Goal: Task Accomplishment & Management: Complete application form

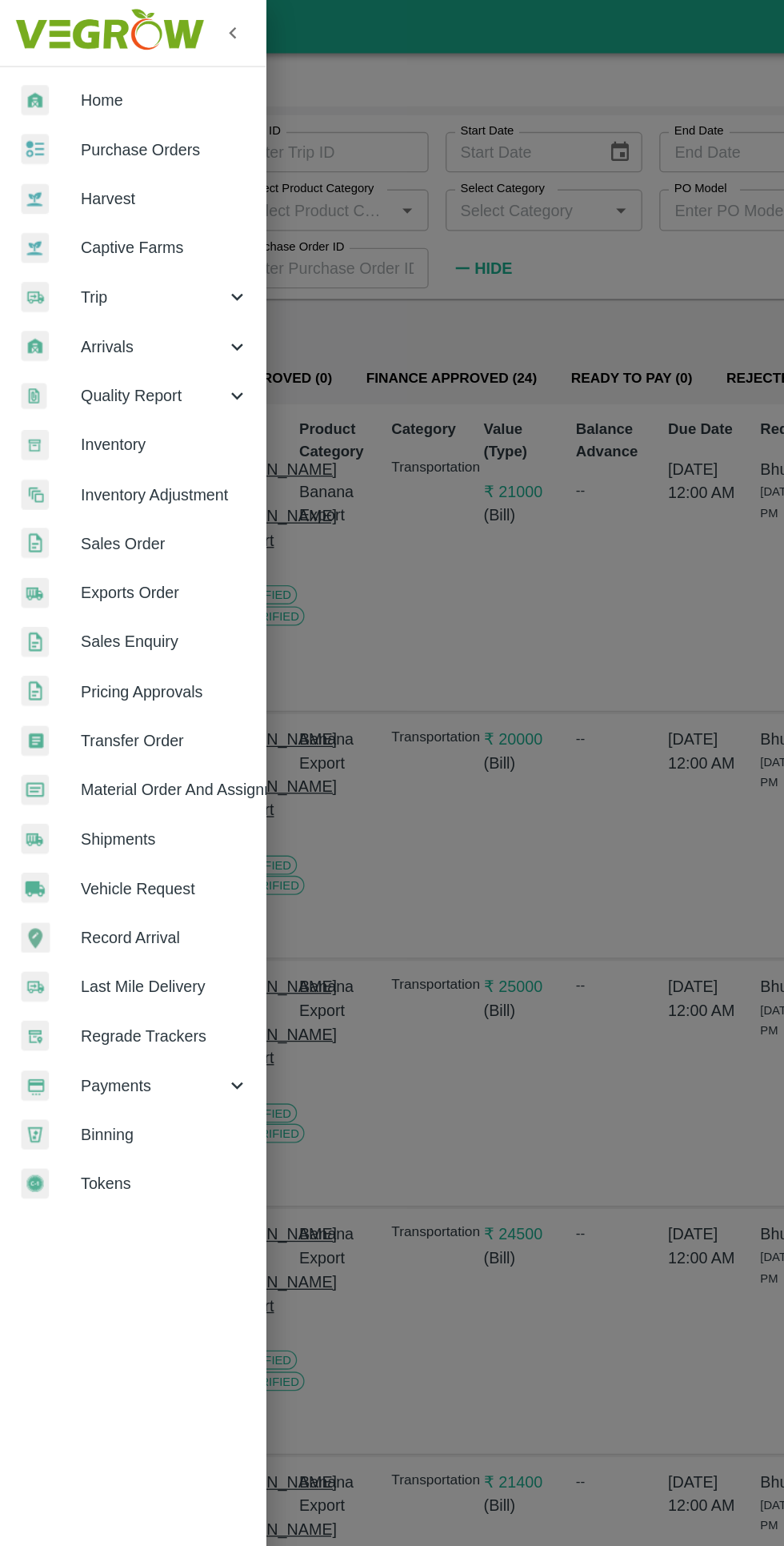
click at [118, 225] on span "Trip" at bounding box center [115, 223] width 109 height 18
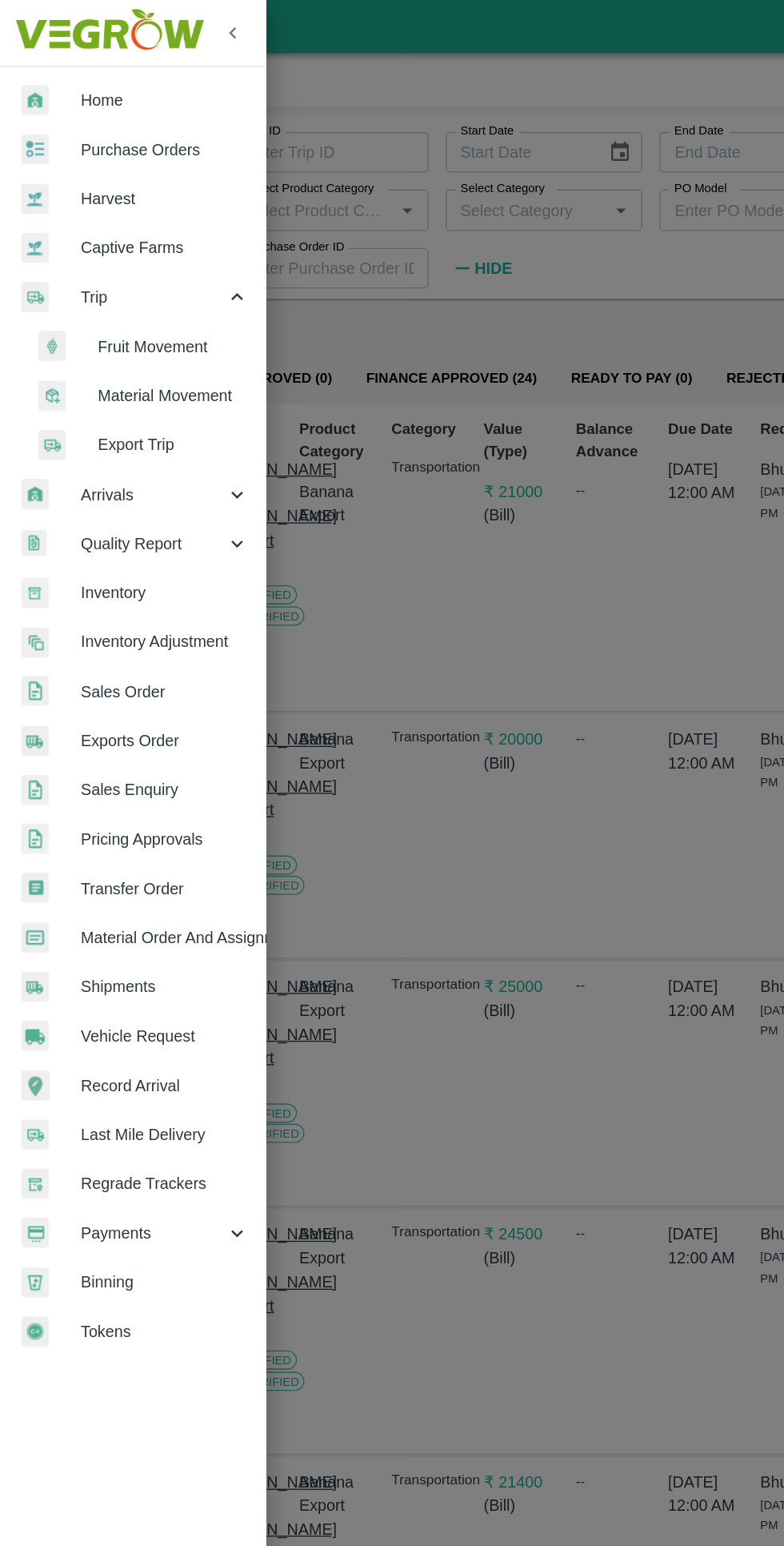
click at [124, 245] on li "Fruit Movement" at bounding box center [106, 260] width 188 height 36
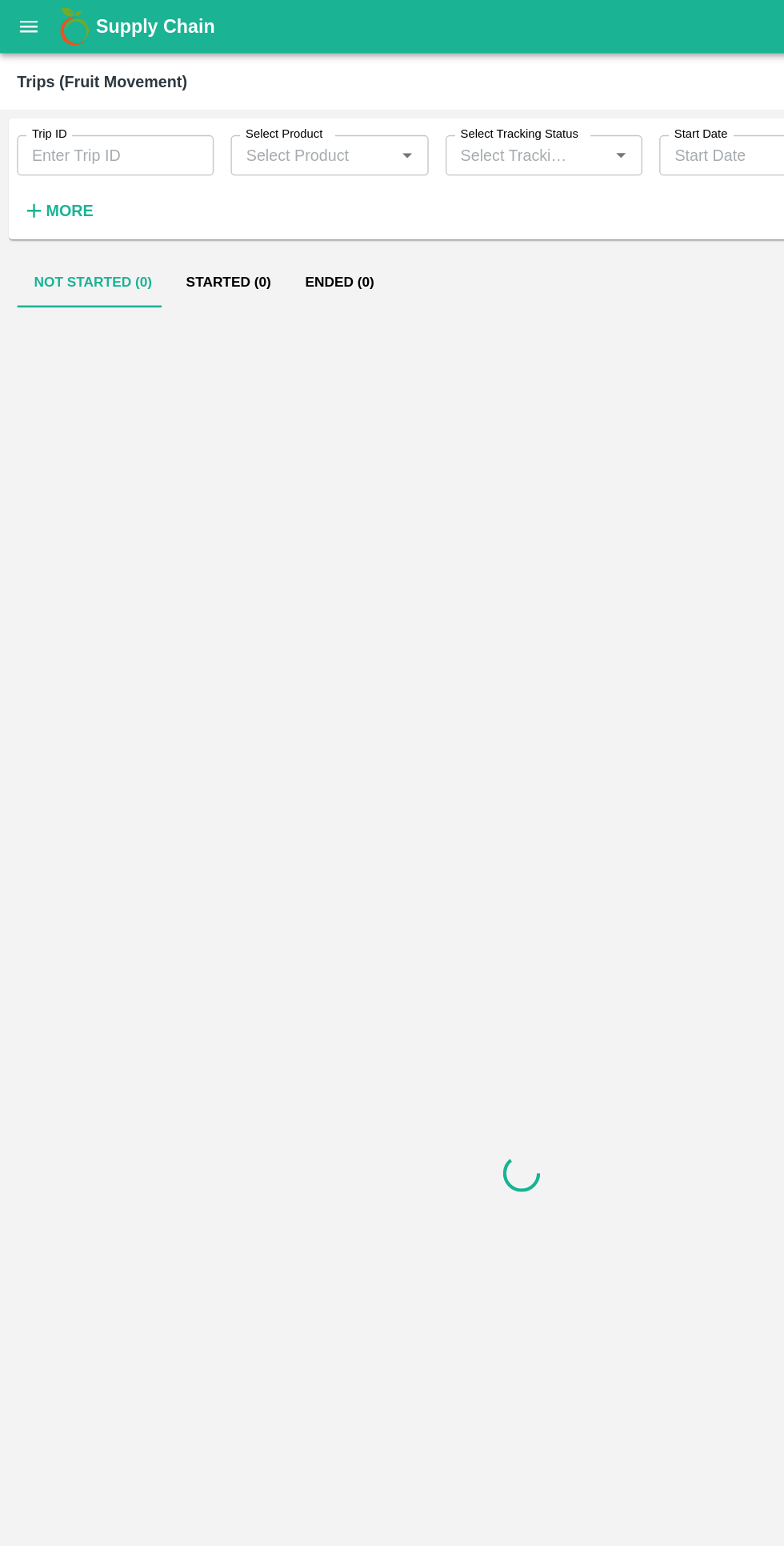
click at [63, 158] on strong "More" at bounding box center [52, 159] width 36 height 13
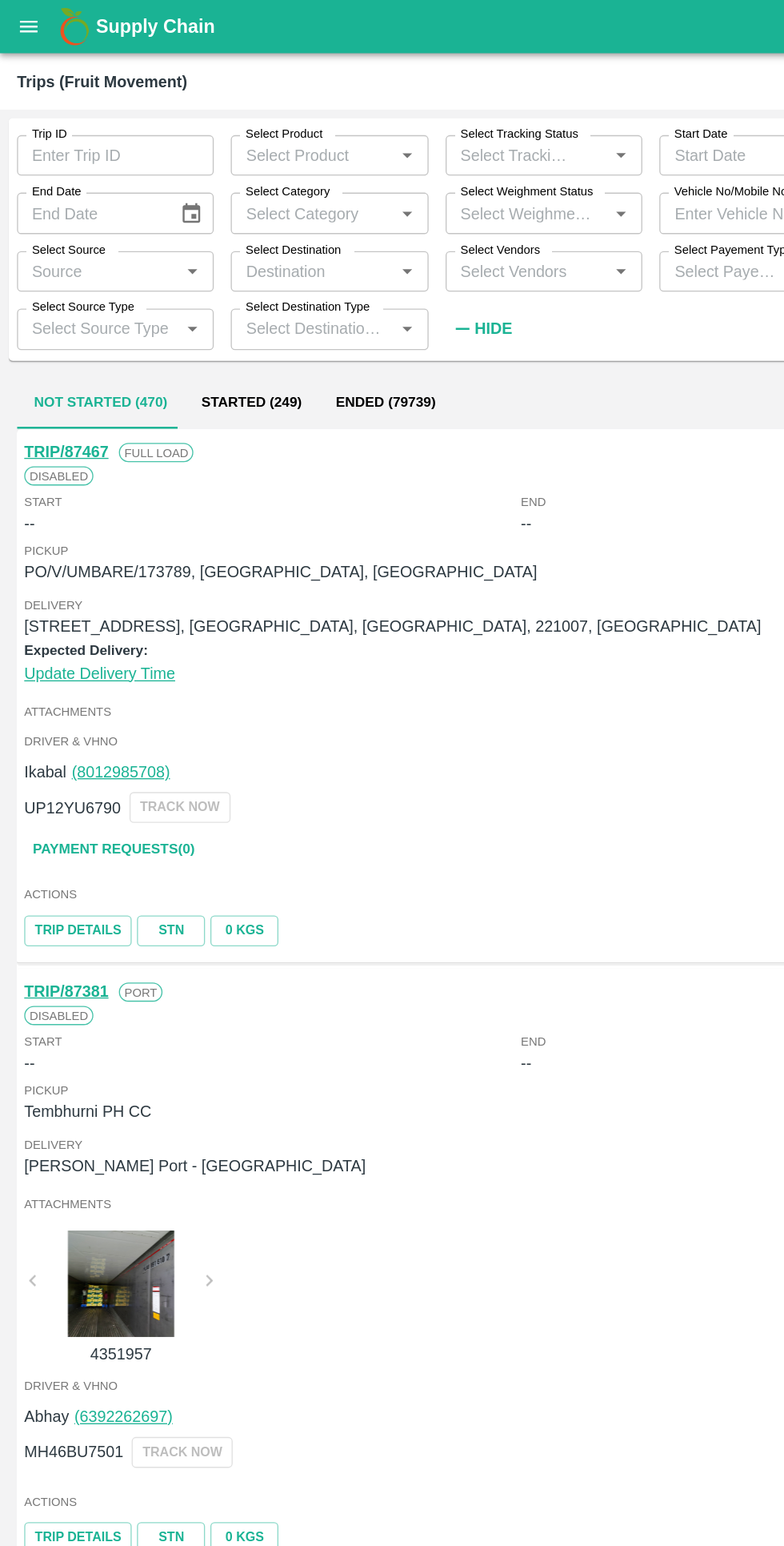
click at [242, 209] on input "Select Destination" at bounding box center [234, 204] width 112 height 21
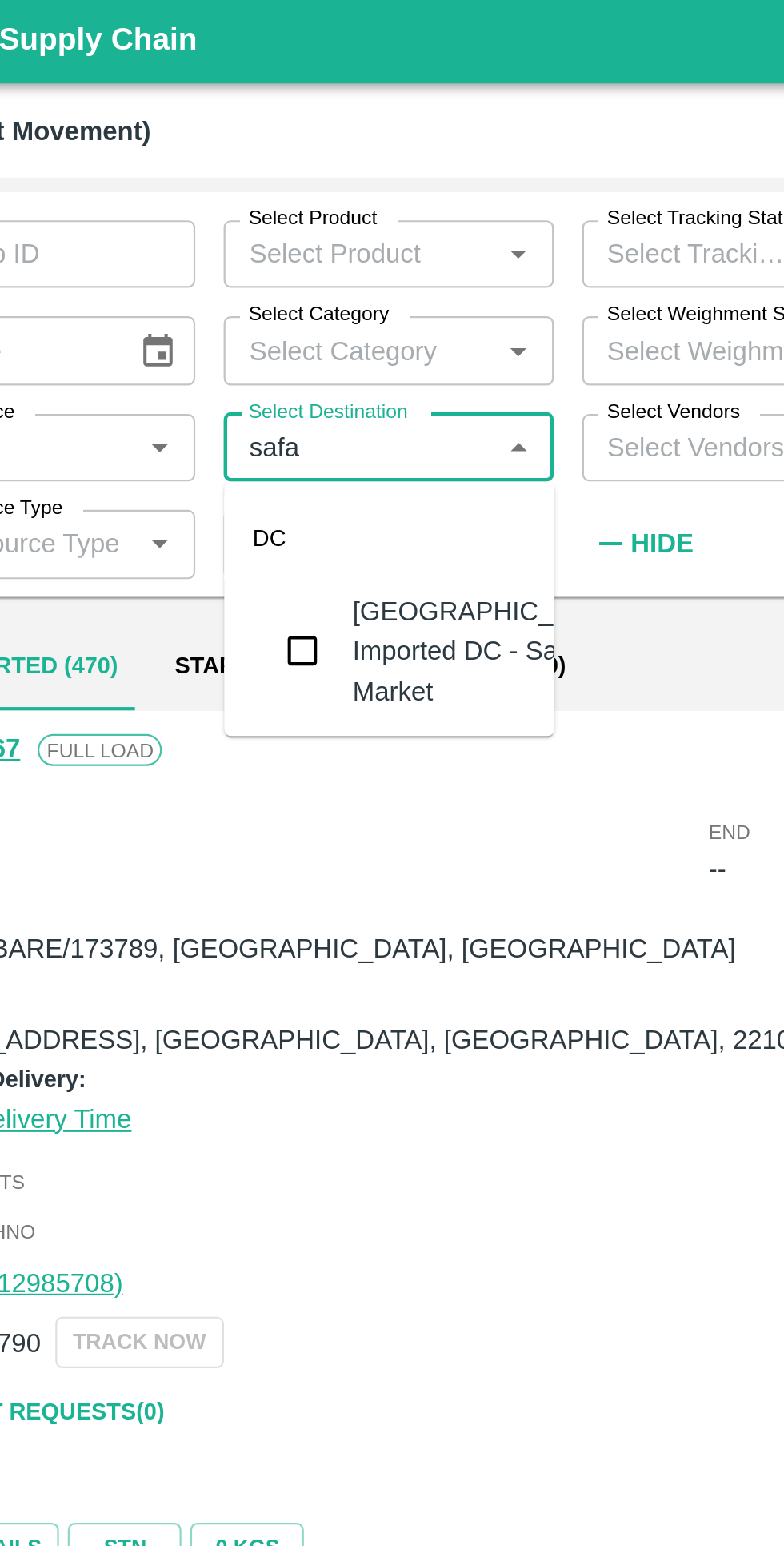
type input "safal"
click at [217, 280] on input "checkbox" at bounding box center [209, 296] width 32 height 32
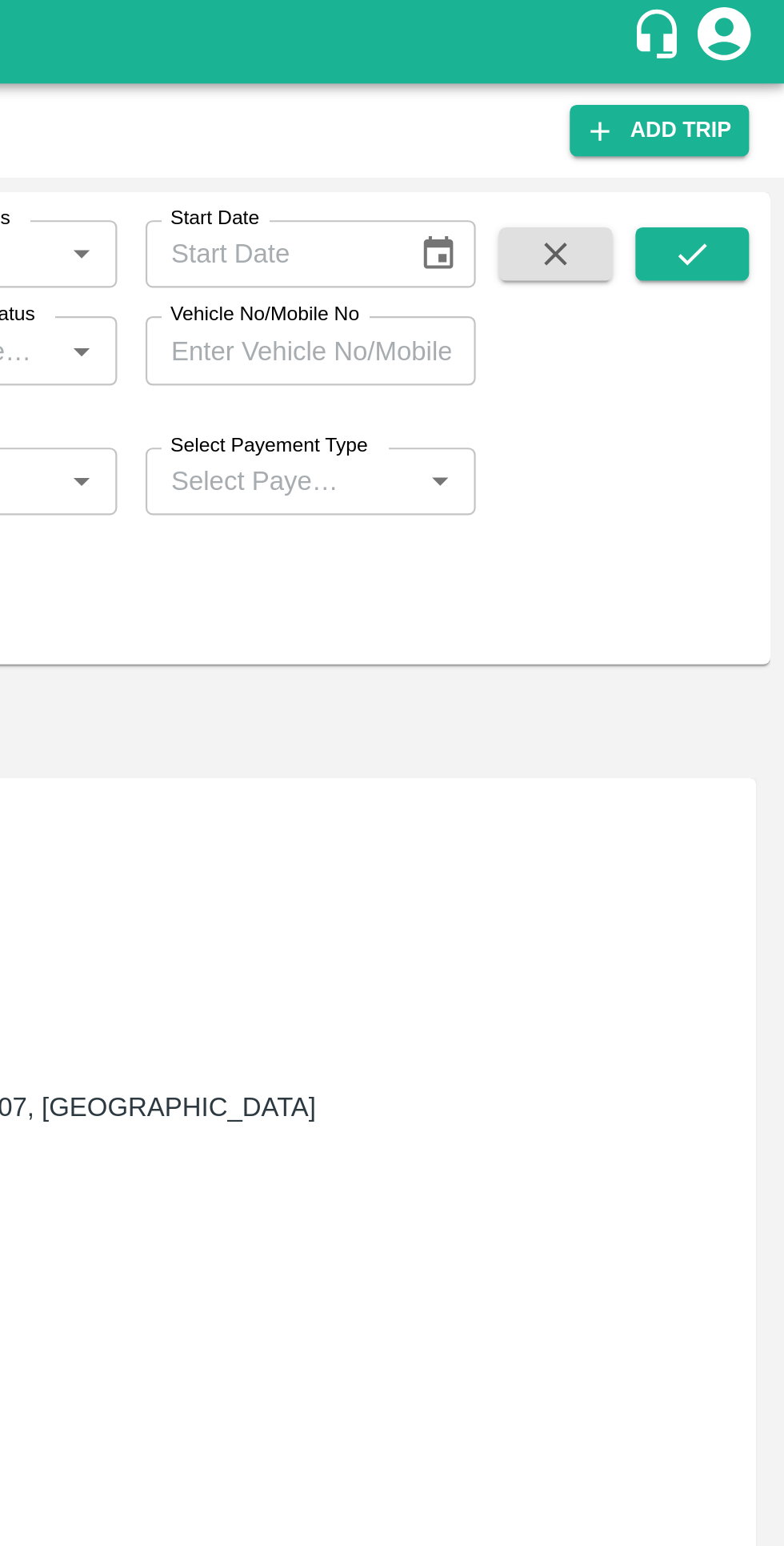
click at [747, 119] on icon "submit" at bounding box center [742, 117] width 18 height 18
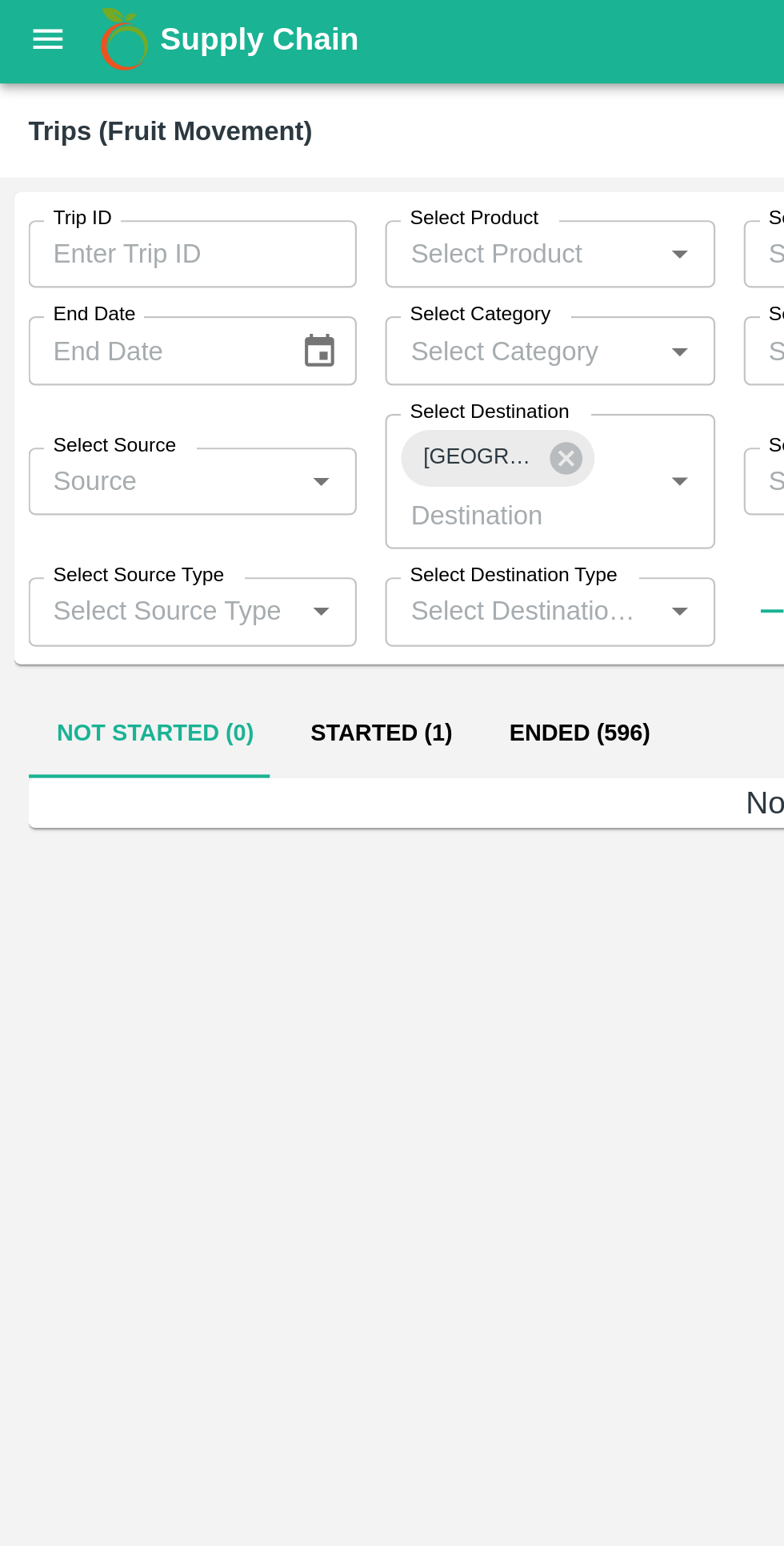
click at [176, 336] on button "Started (1)" at bounding box center [172, 333] width 90 height 38
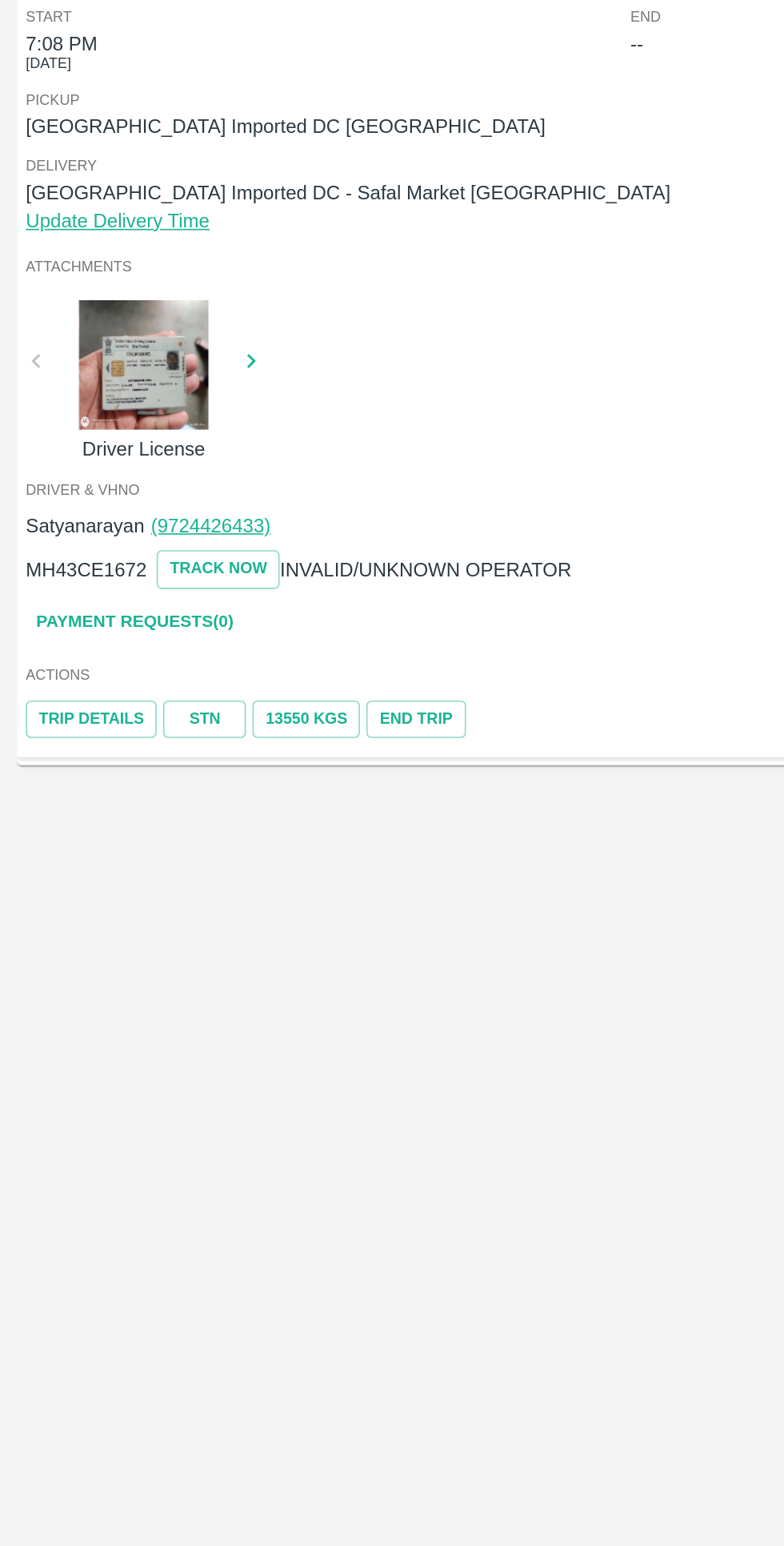
click at [42, 780] on link "Payment Requests( 0 )" at bounding box center [86, 781] width 134 height 28
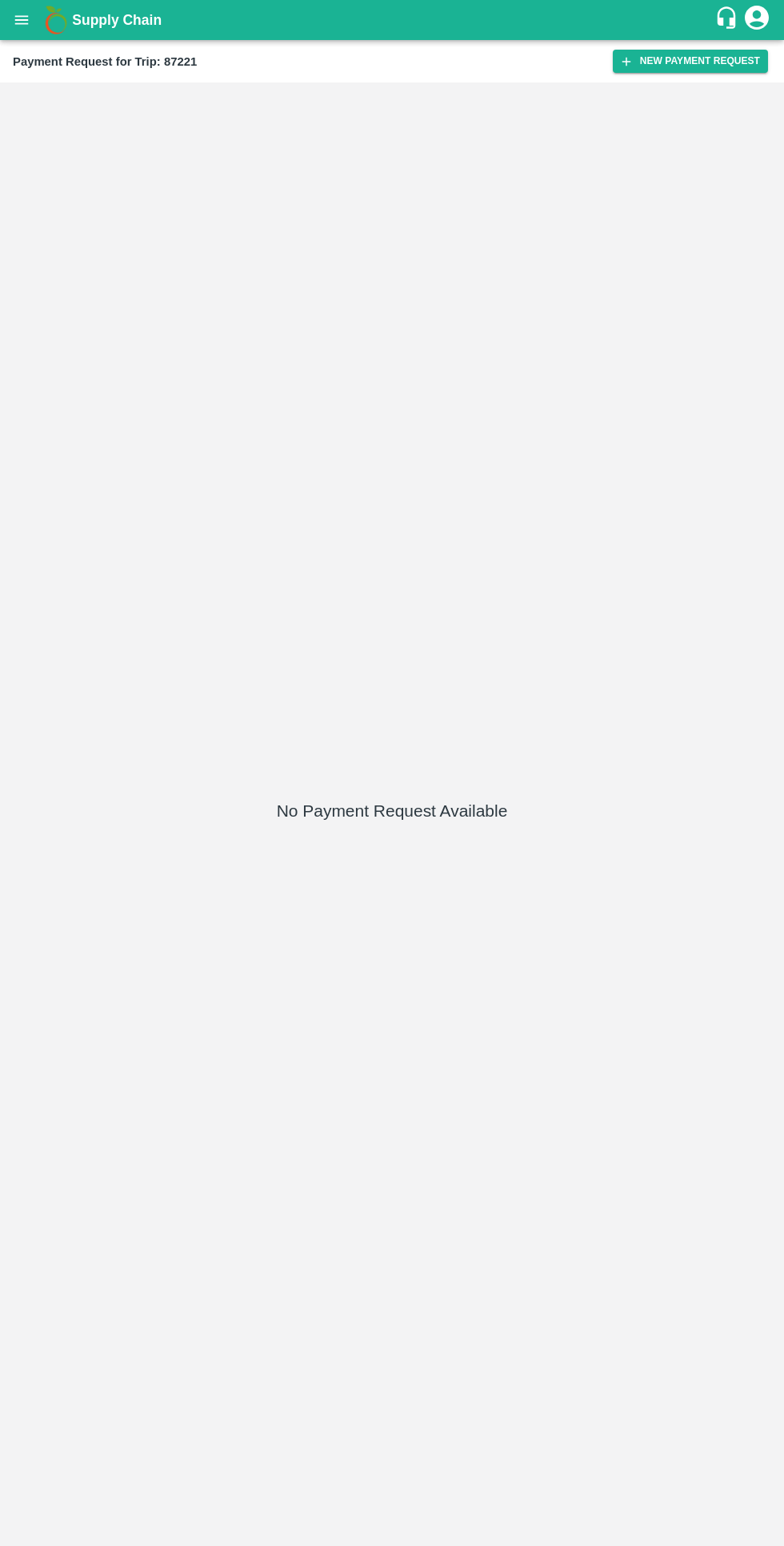
click at [665, 57] on button "New Payment Request" at bounding box center [691, 61] width 155 height 23
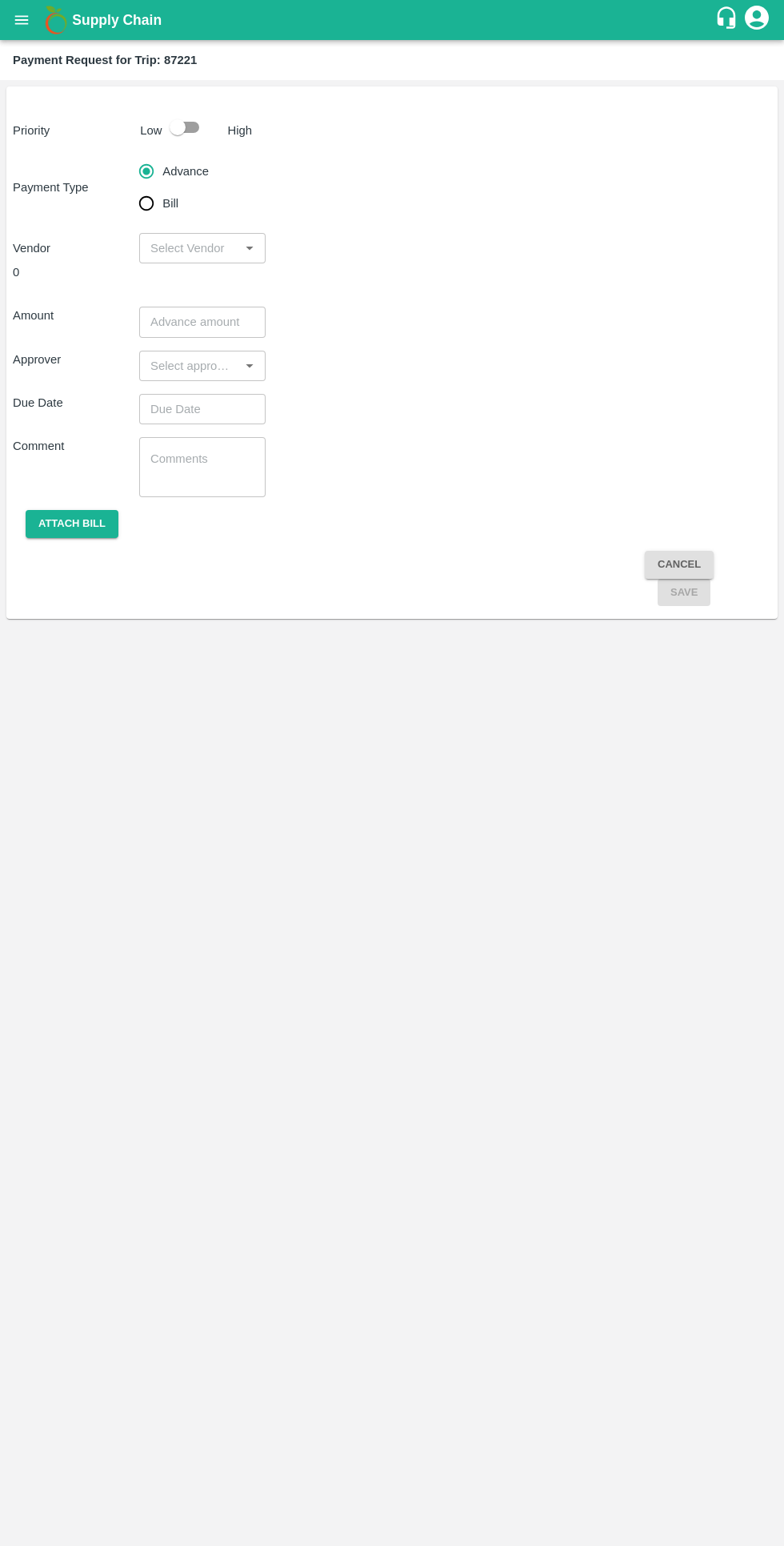
click at [205, 115] on input "checkbox" at bounding box center [177, 127] width 91 height 31
checkbox input "true"
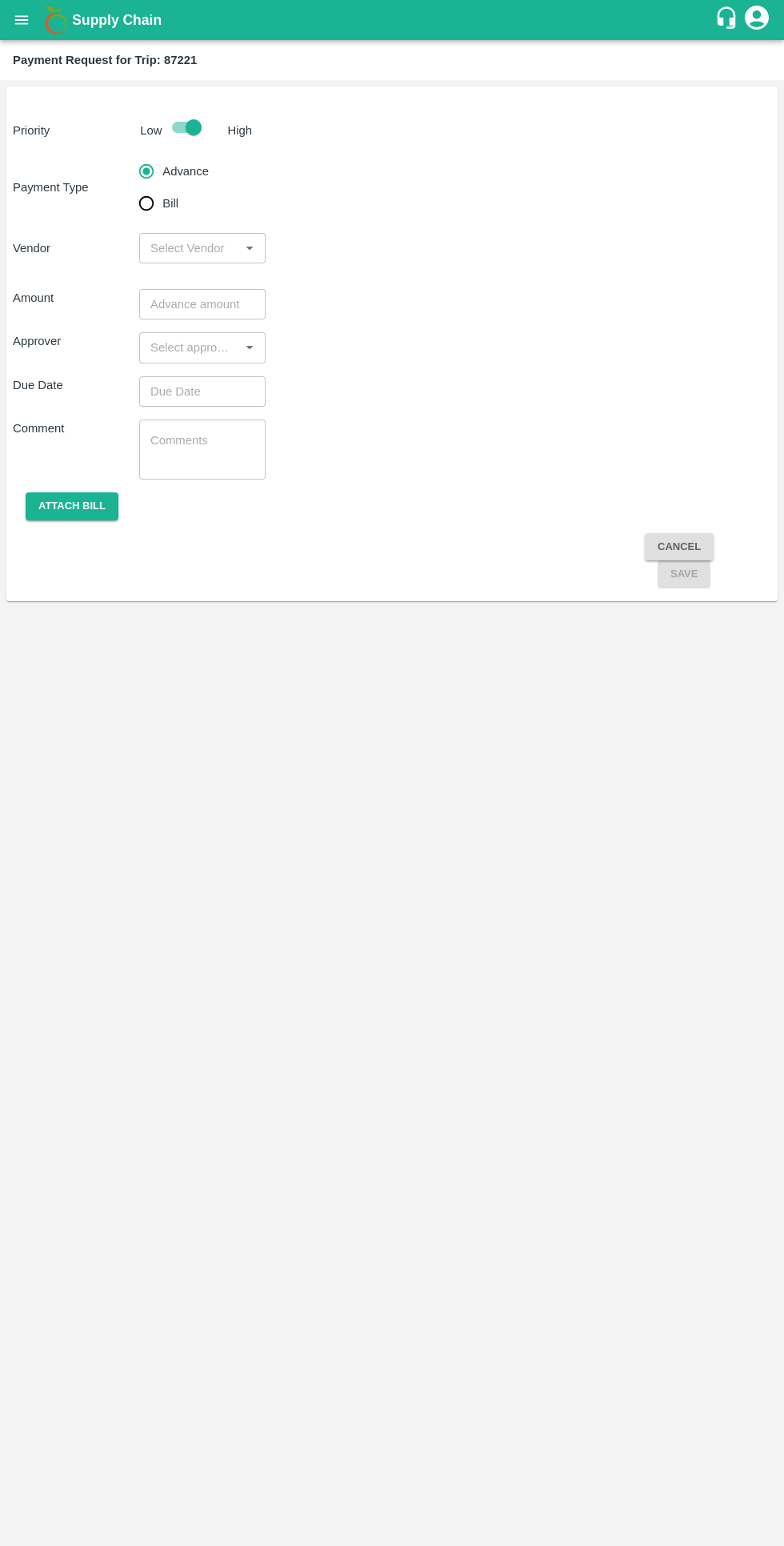
click at [186, 246] on input "input" at bounding box center [189, 248] width 91 height 21
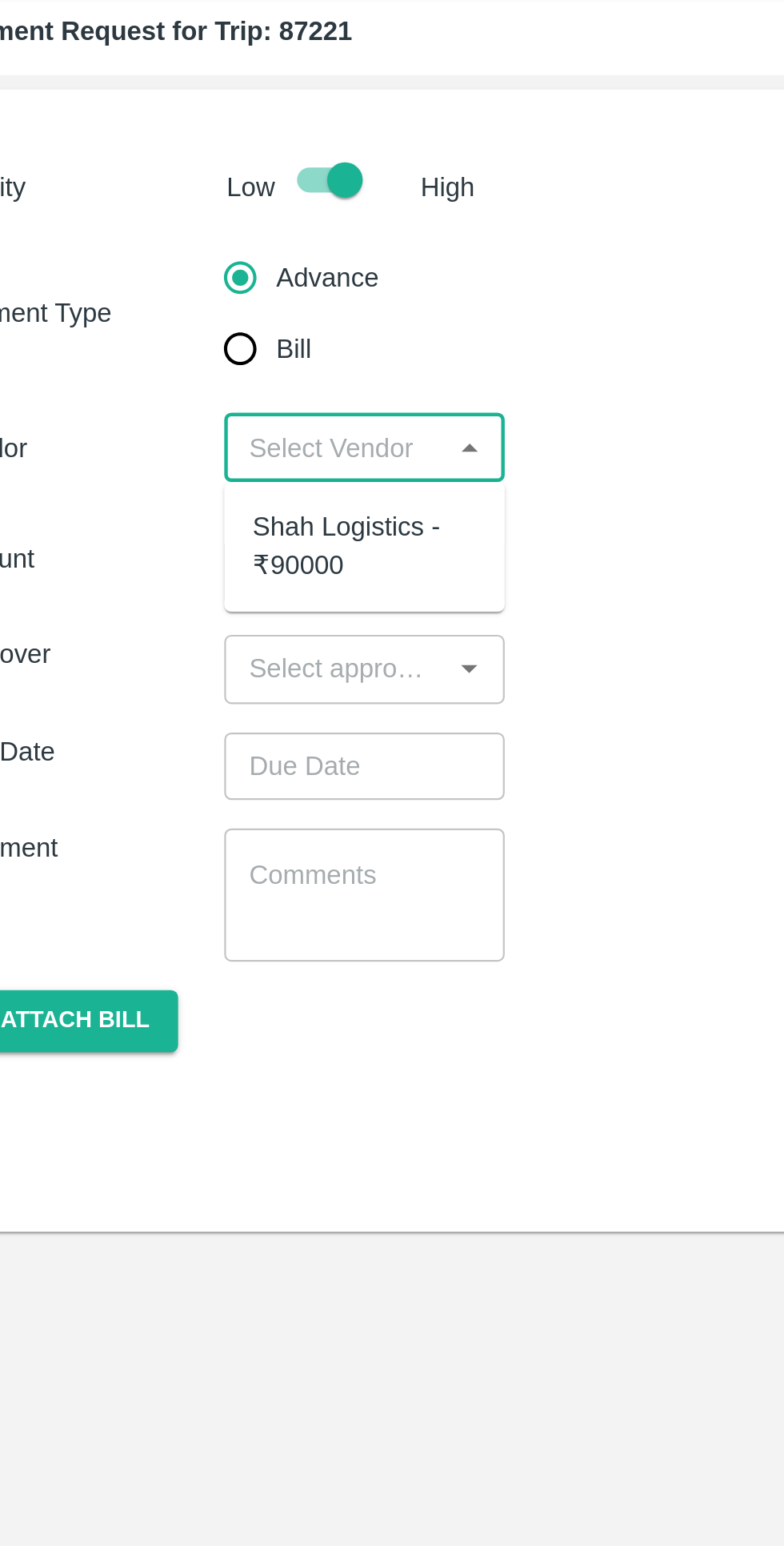
click at [195, 292] on div "Shah Logistics - ₹90000" at bounding box center [203, 292] width 101 height 36
type input "Shah Logistics - ₹90000"
click at [197, 299] on input "number" at bounding box center [202, 304] width 126 height 31
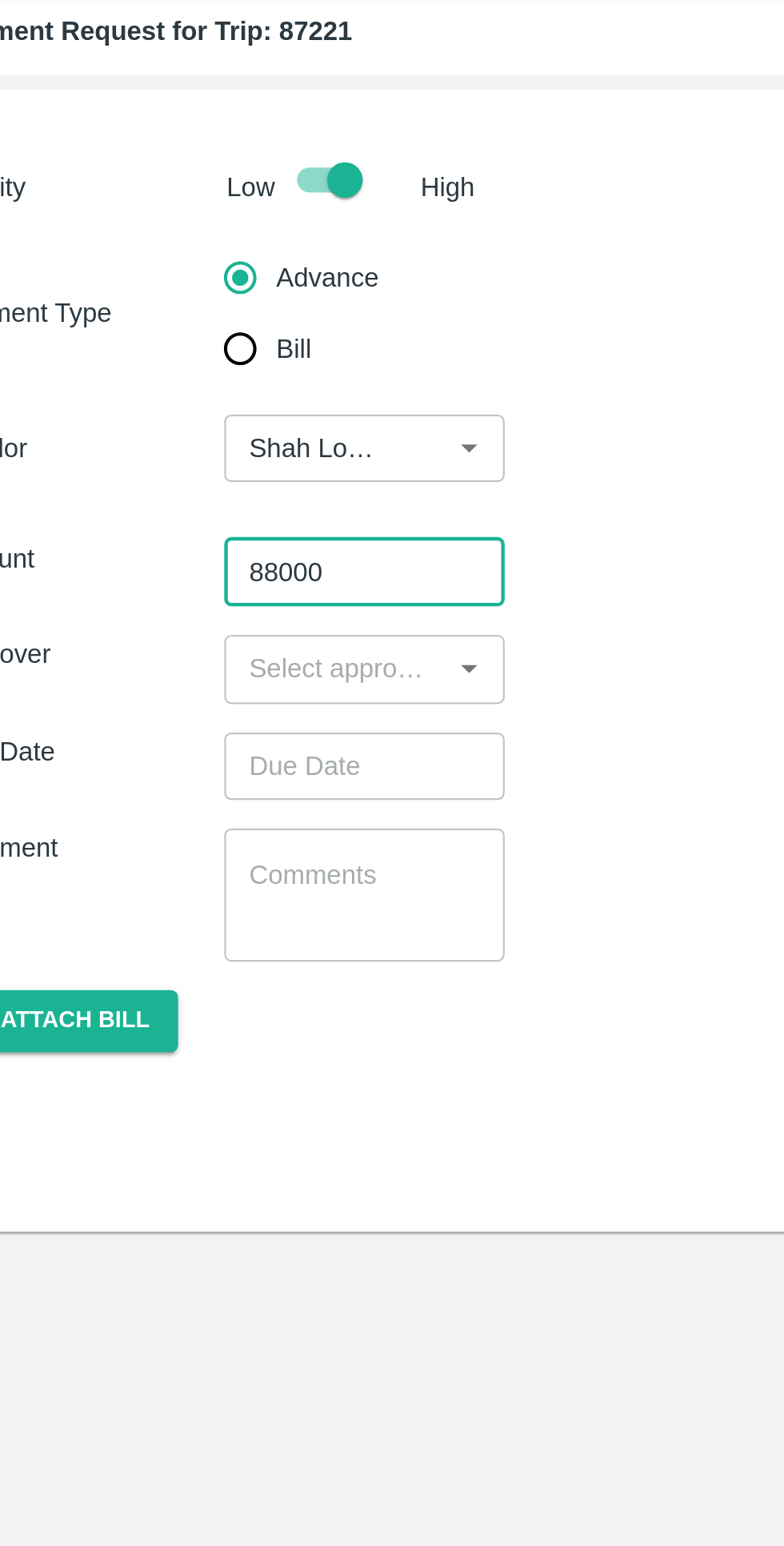
type input "88000"
click at [204, 344] on input "input" at bounding box center [189, 347] width 91 height 21
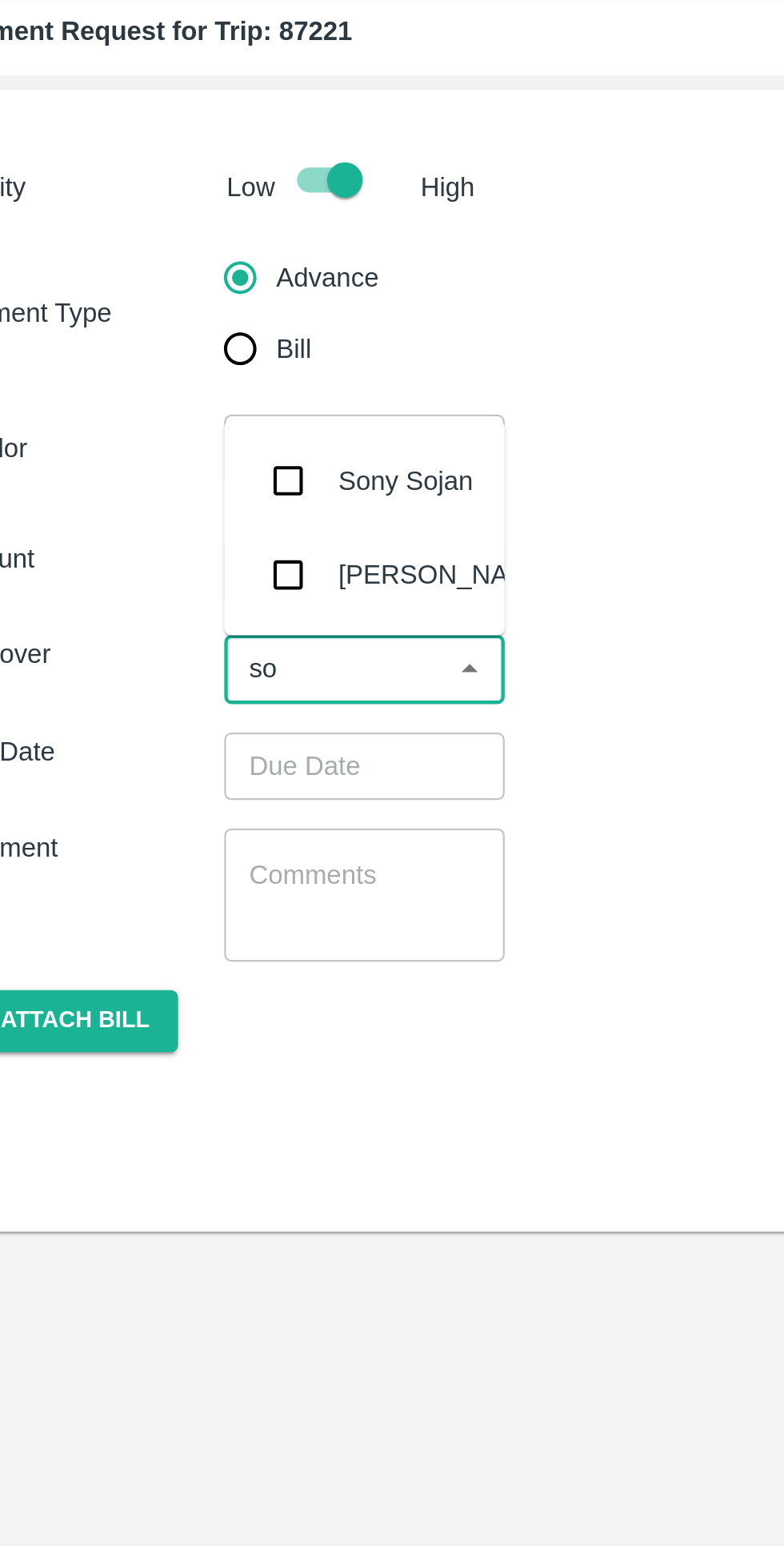
type input "son"
click at [167, 304] on input "checkbox" at bounding box center [168, 305] width 32 height 32
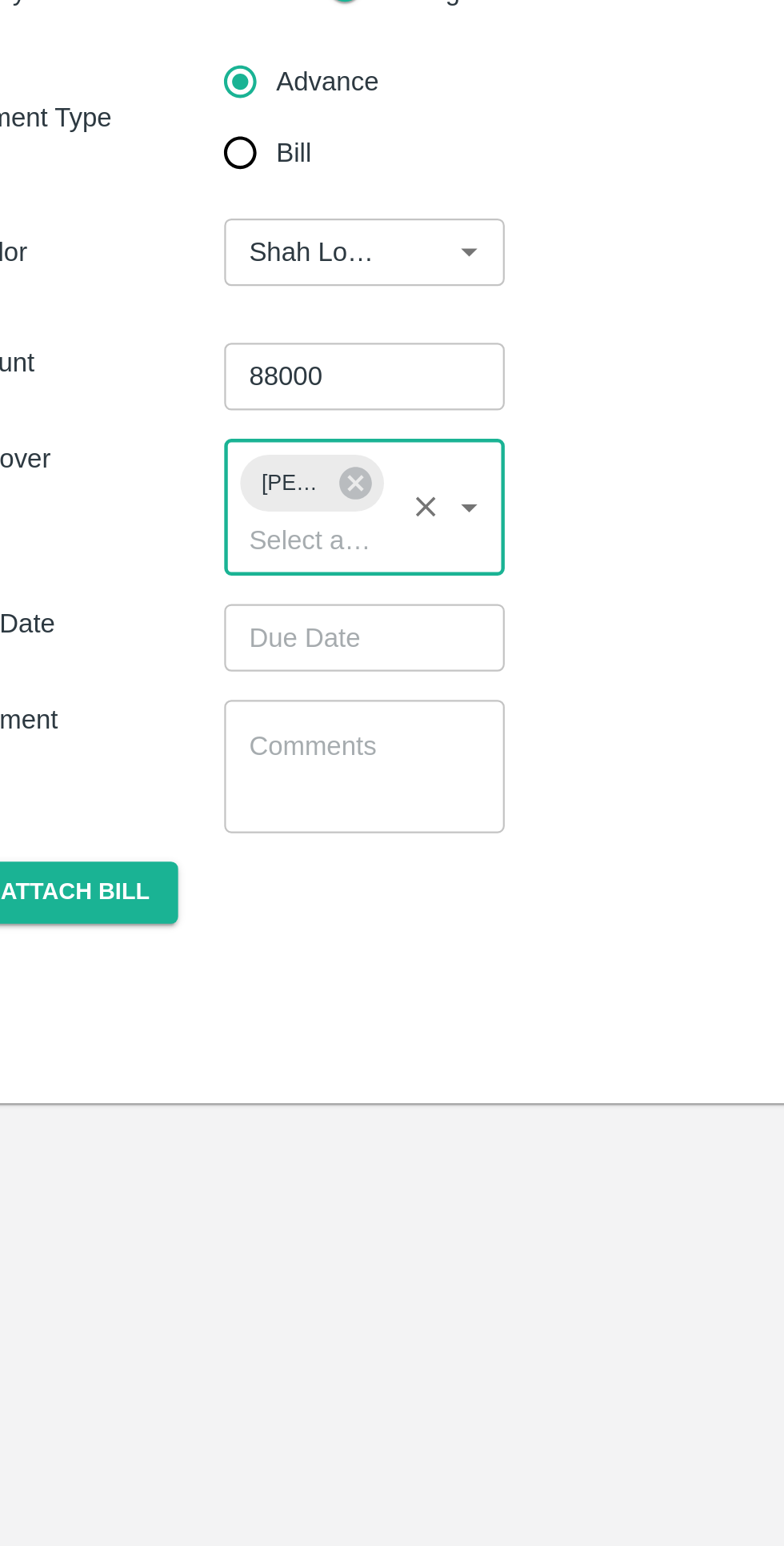
click at [197, 424] on input "Choose date" at bounding box center [196, 422] width 115 height 31
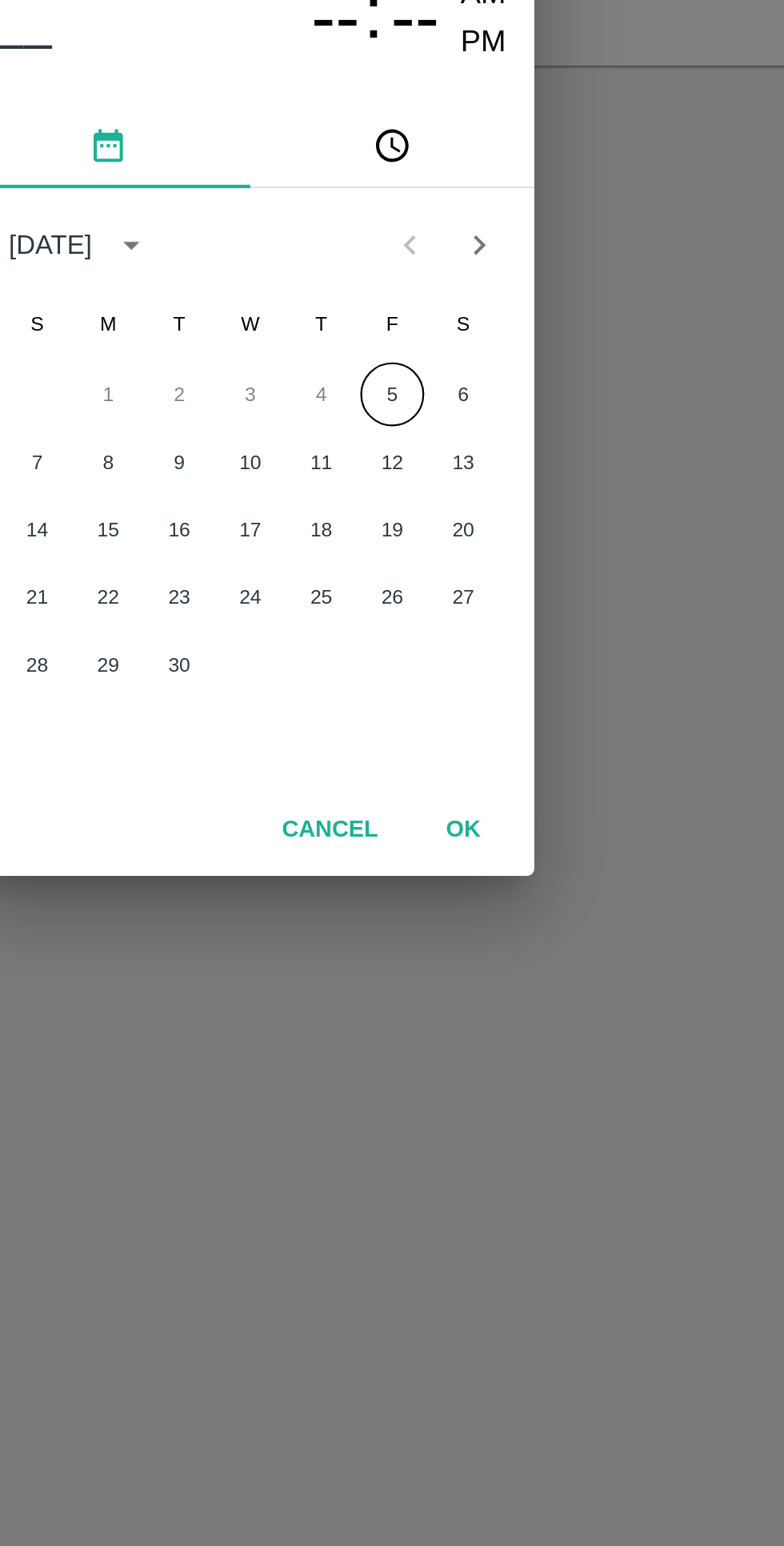
click at [461, 787] on button "5" at bounding box center [455, 780] width 29 height 29
type input "05/09/2025 12:00 AM"
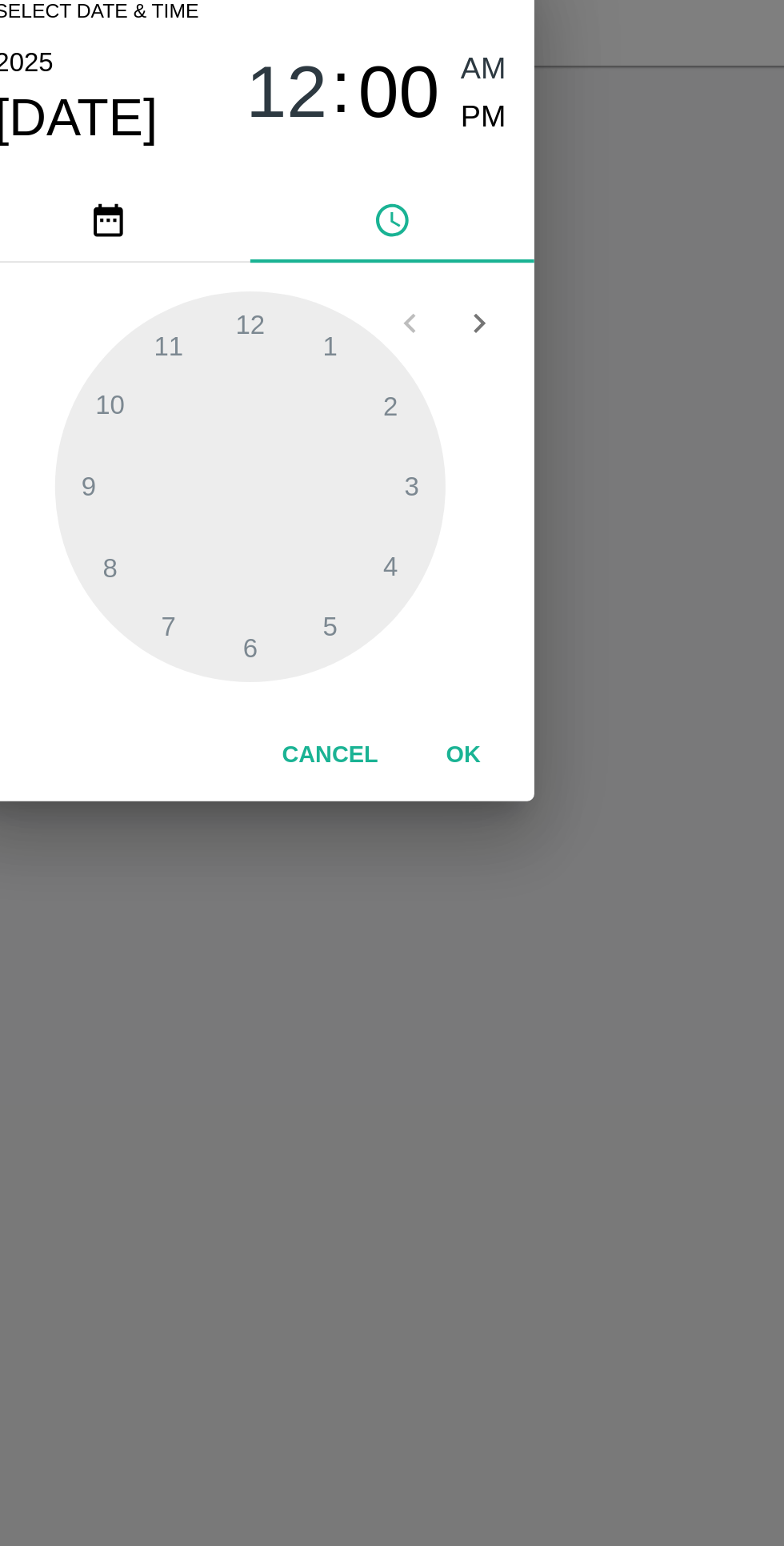
click at [499, 942] on button "OK" at bounding box center [488, 943] width 51 height 28
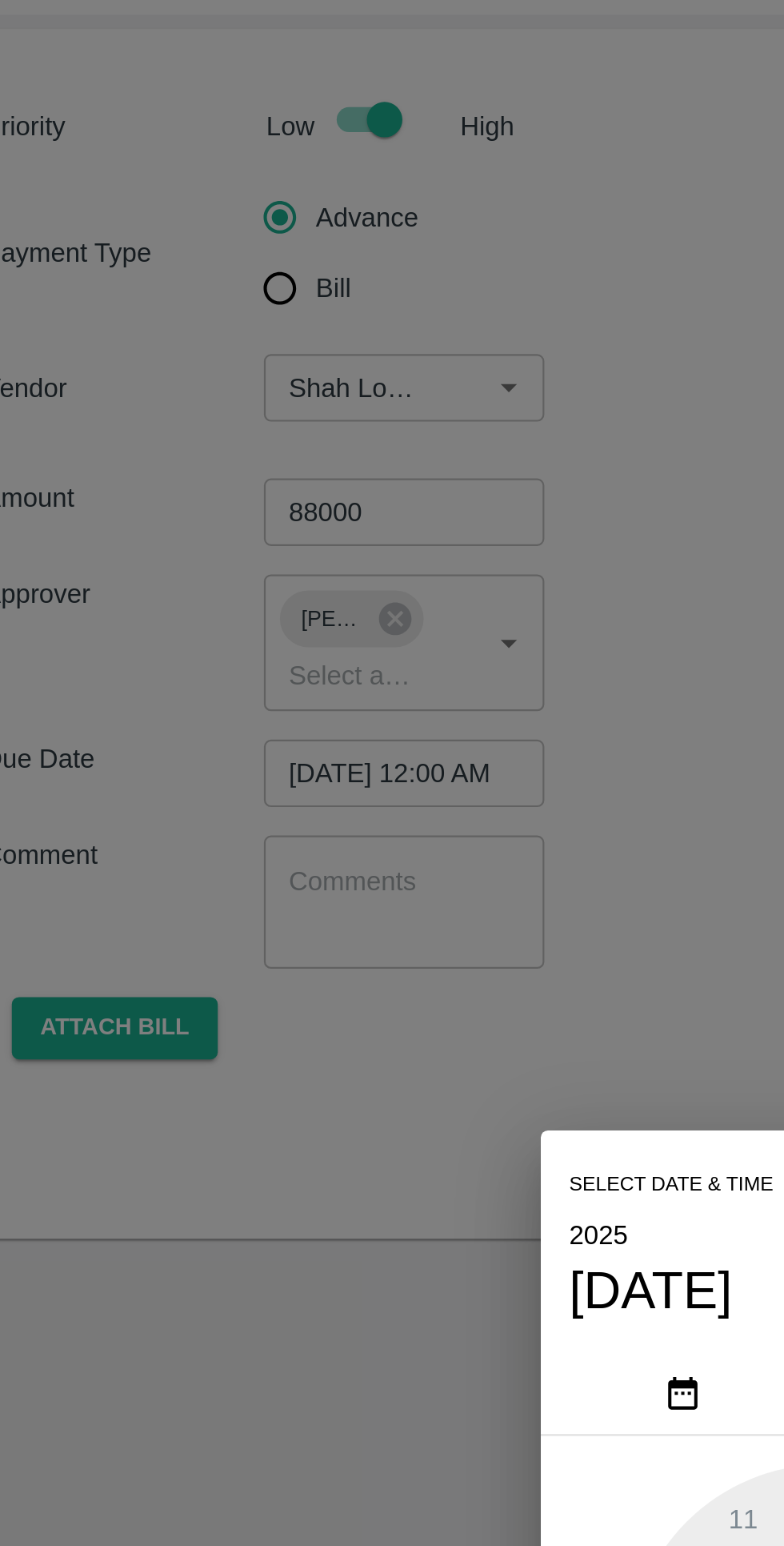
scroll to position [0, 13]
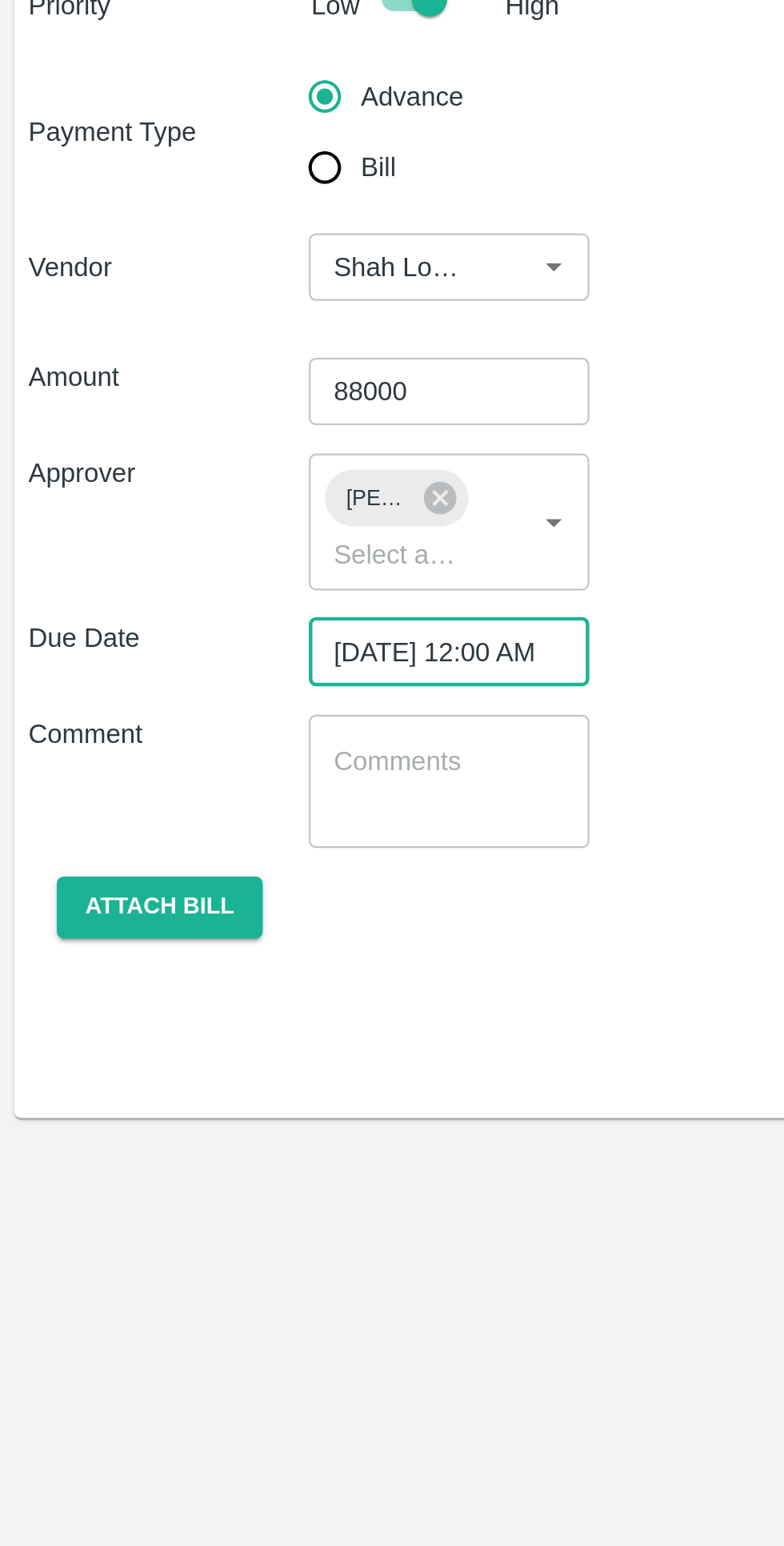
click at [88, 530] on button "Attach bill" at bounding box center [71, 537] width 92 height 28
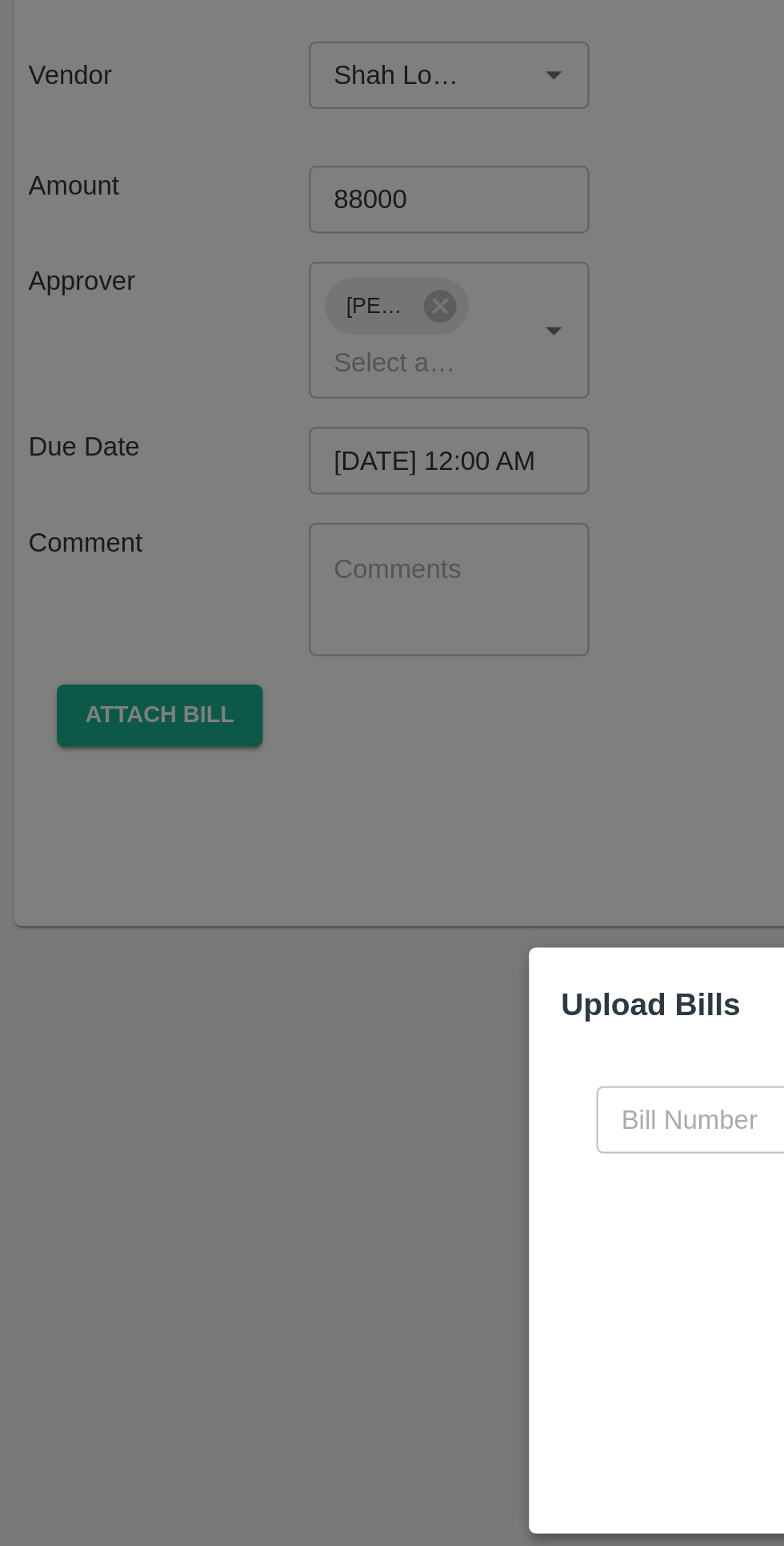
click at [303, 734] on input "text" at bounding box center [356, 719] width 175 height 31
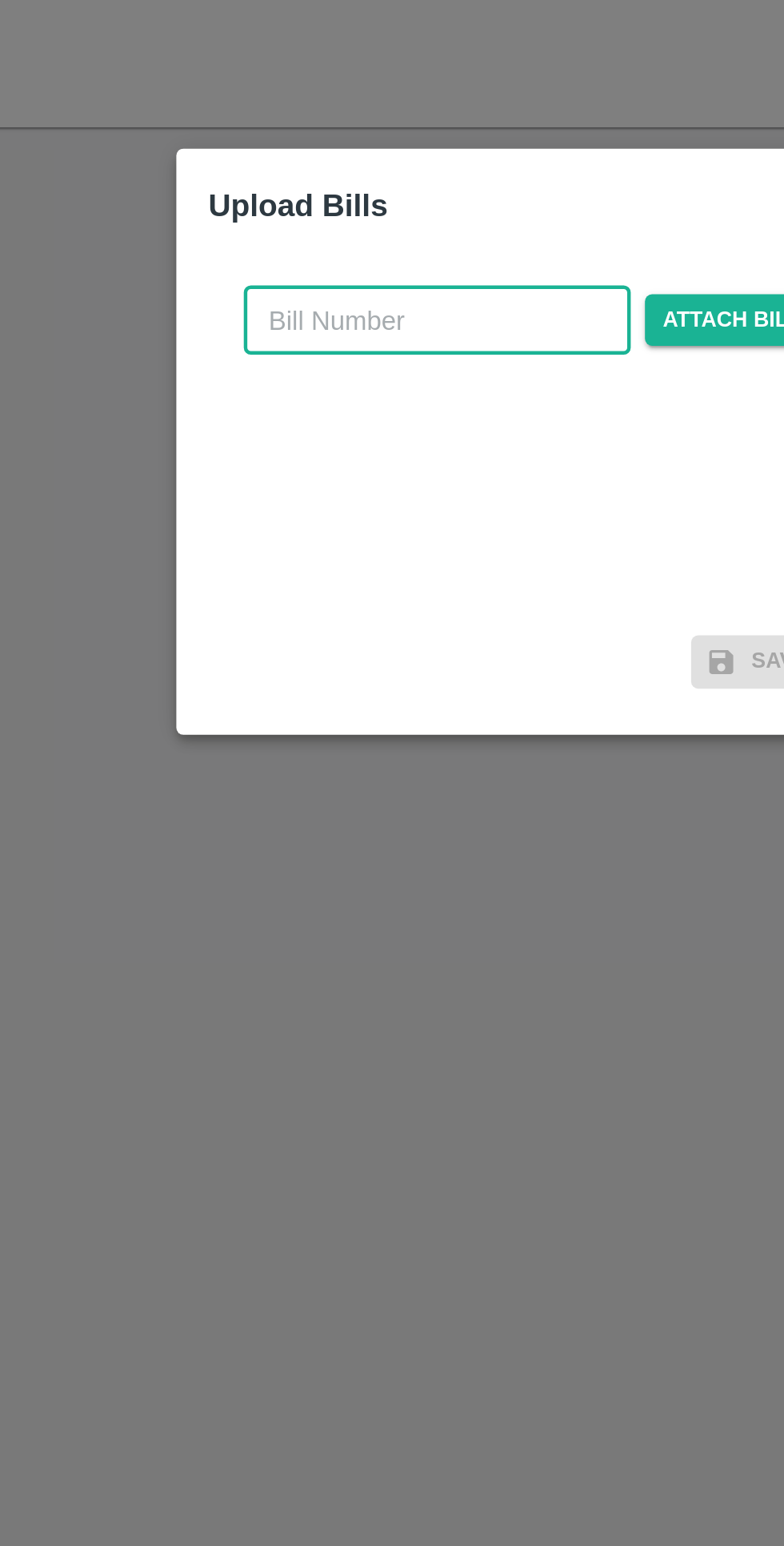
click at [479, 728] on span "Attach bill" at bounding box center [489, 718] width 78 height 23
click at [0, 0] on input "Attach bill" at bounding box center [0, 0] width 0 height 0
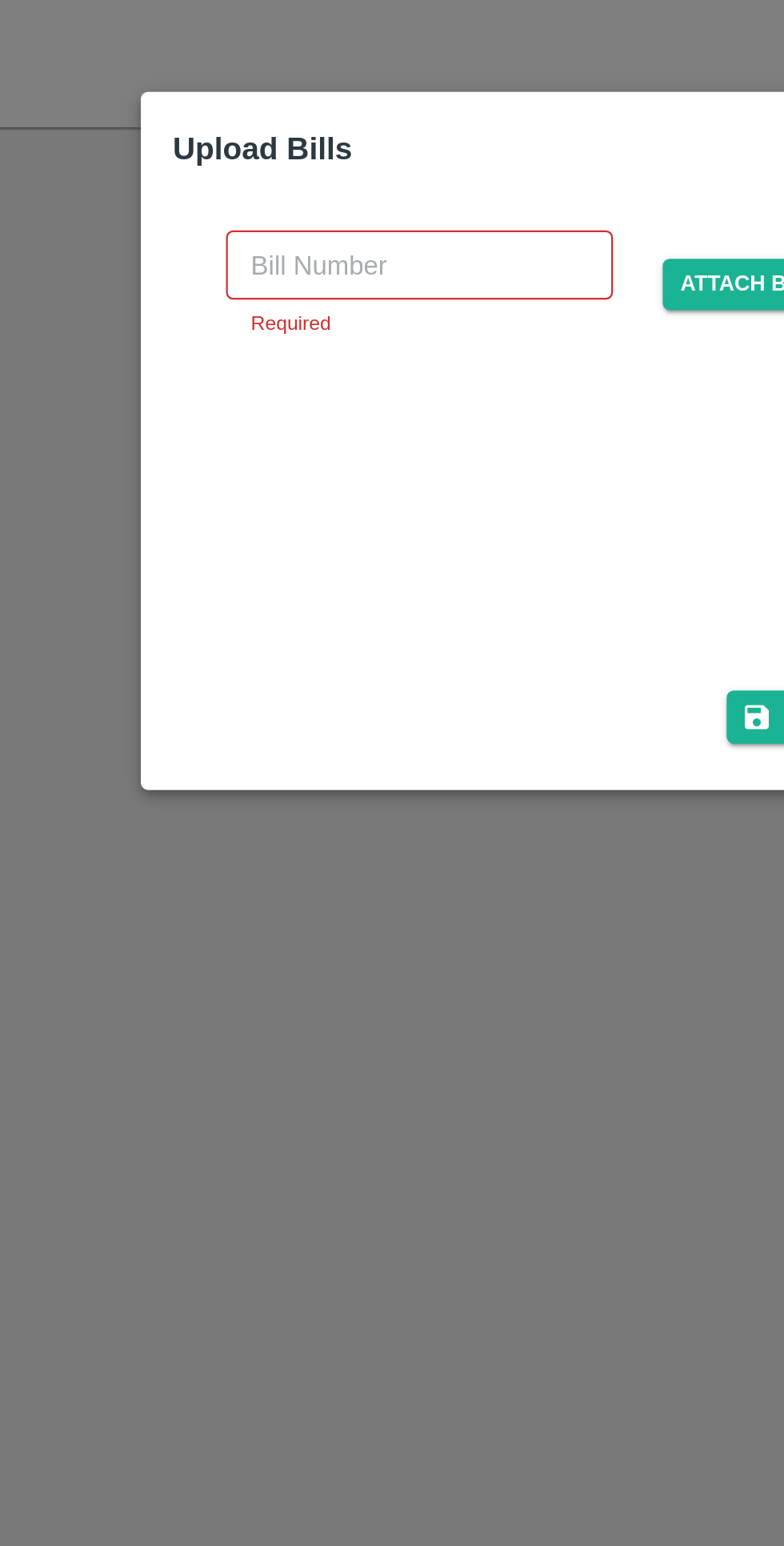
click at [282, 690] on input "text" at bounding box center [348, 693] width 175 height 31
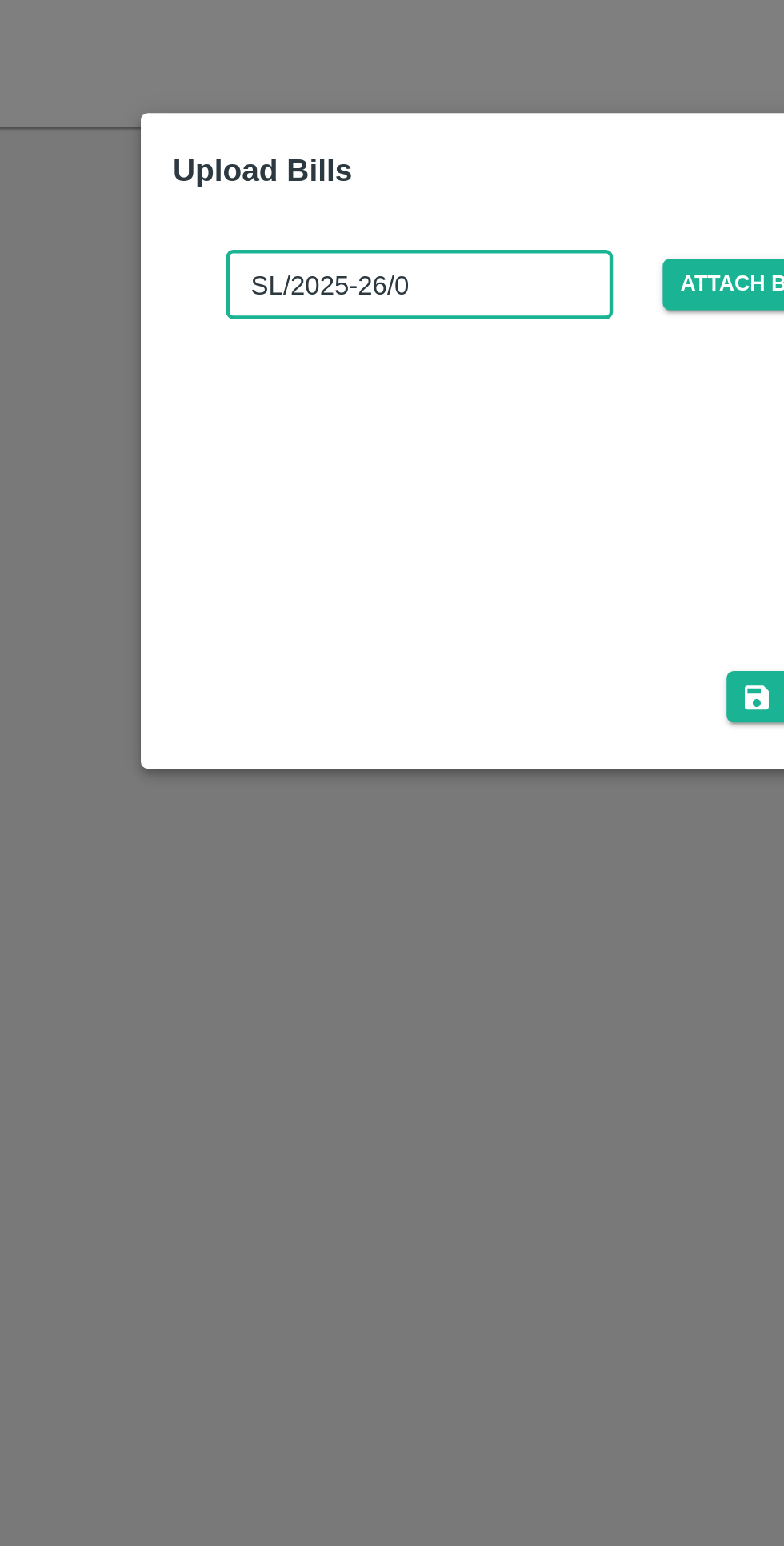
type input "SL/2025-26/08"
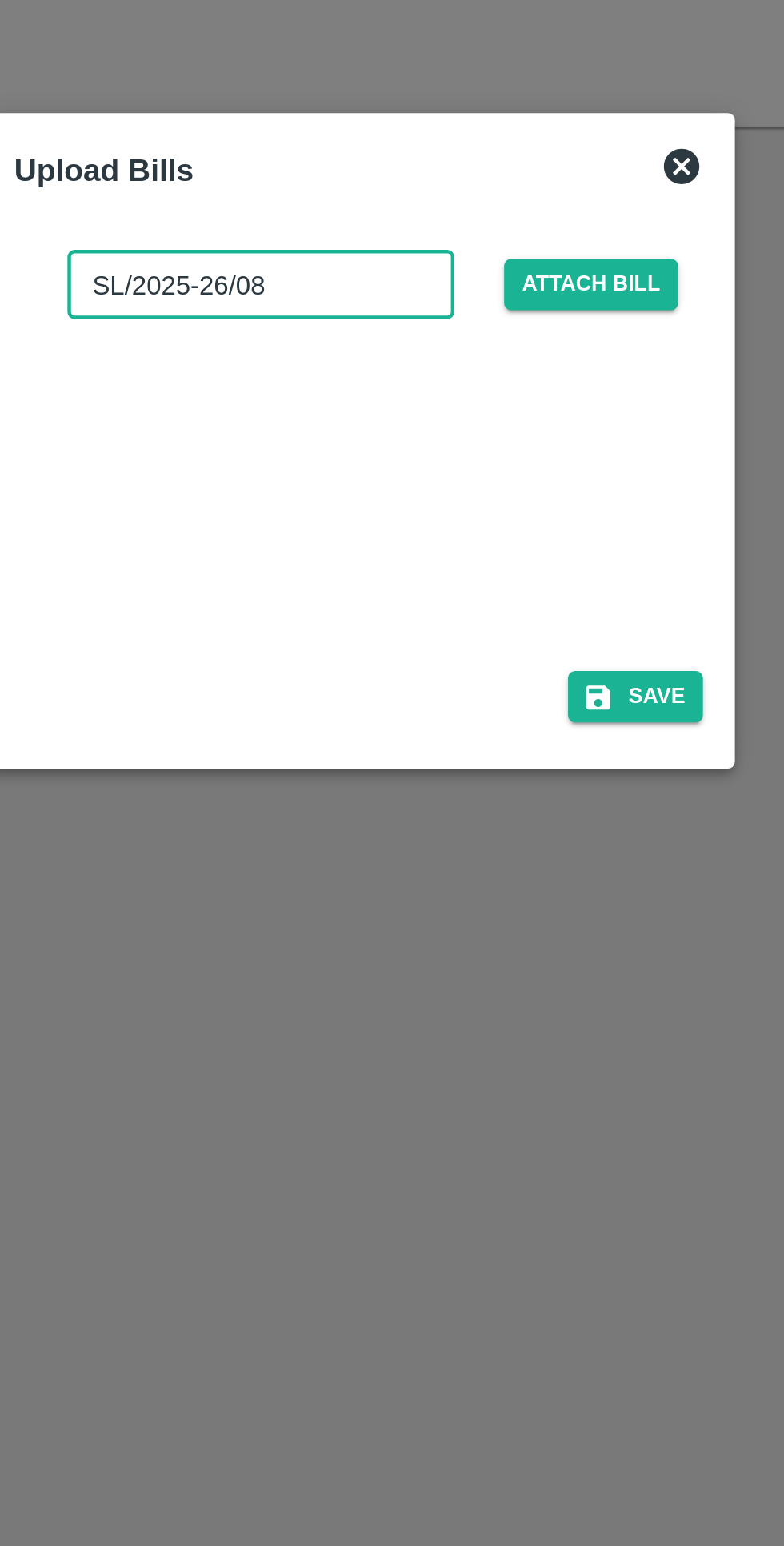
click at [513, 891] on button "Save" at bounding box center [516, 888] width 61 height 23
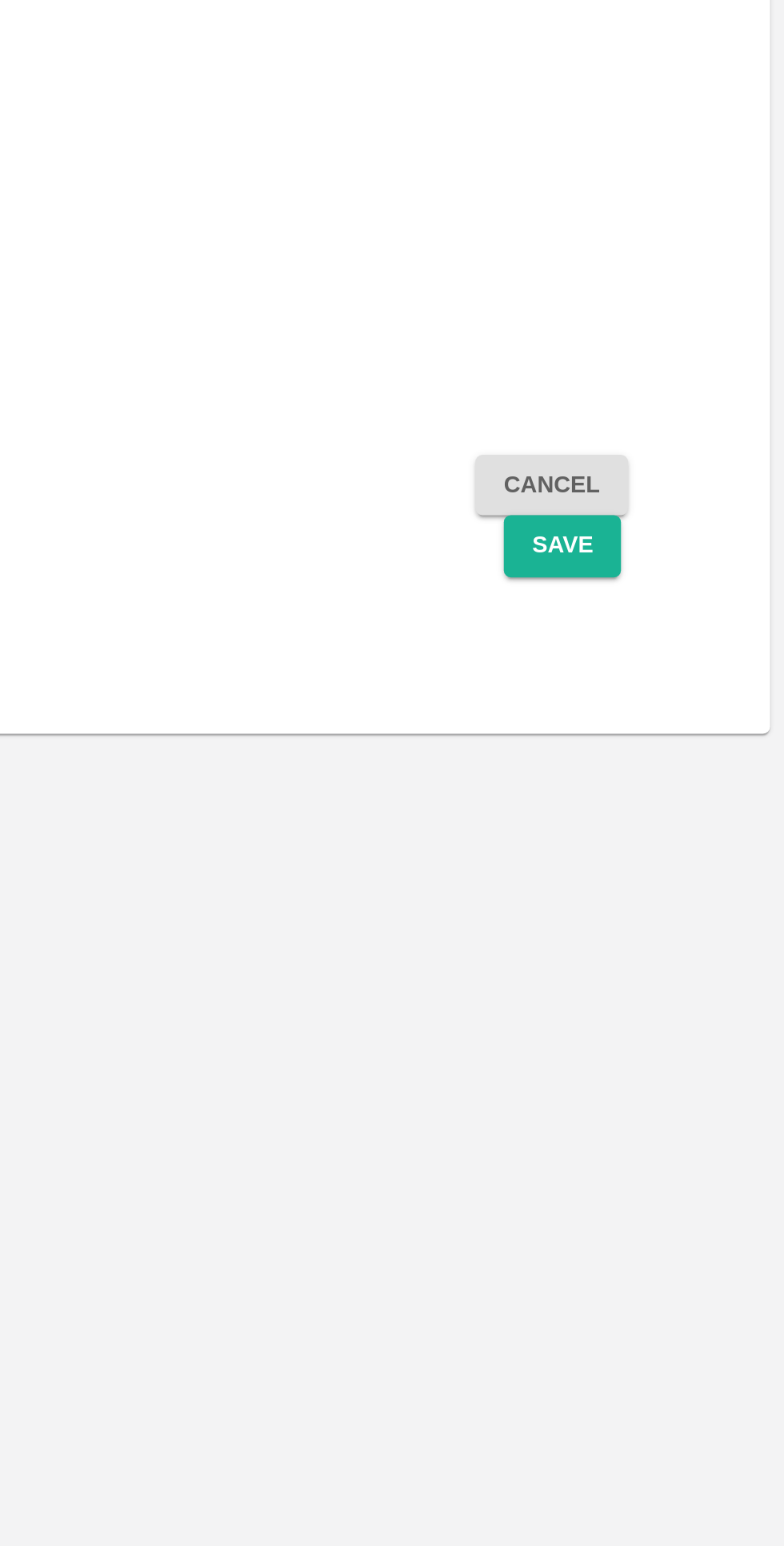
click at [682, 615] on button "Save" at bounding box center [684, 605] width 53 height 28
